Goal: Task Accomplishment & Management: Manage account settings

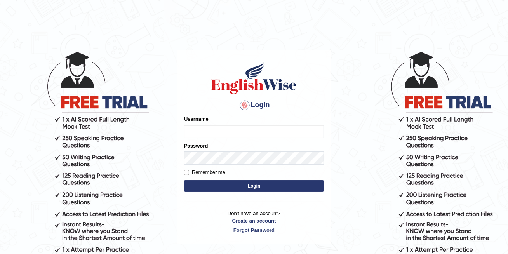
type input "bhagwantbrar"
click at [205, 188] on button "Login" at bounding box center [254, 186] width 140 height 12
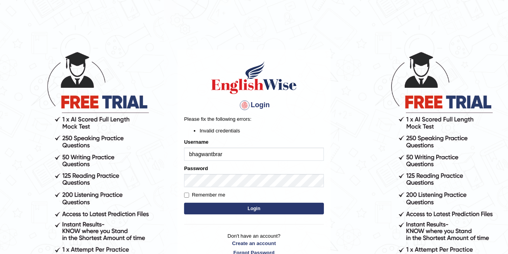
click at [245, 212] on button "Login" at bounding box center [254, 209] width 140 height 12
click at [247, 212] on button "Login" at bounding box center [254, 209] width 140 height 12
click at [186, 194] on input "Remember me" at bounding box center [186, 195] width 5 height 5
checkbox input "true"
click at [236, 214] on button "Login" at bounding box center [254, 209] width 140 height 12
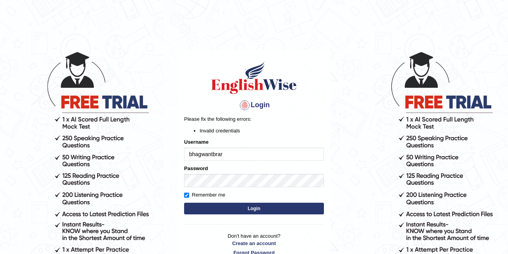
click at [240, 189] on form "Please fix the following errors: Invalid credentials Username bhagwantbrar Pass…" at bounding box center [254, 165] width 140 height 101
click at [240, 209] on button "Login" at bounding box center [254, 209] width 140 height 12
